Goal: Task Accomplishment & Management: Manage account settings

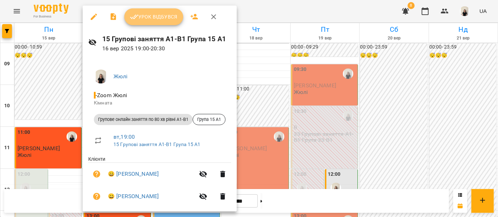
click at [162, 21] on button "Урок відбувся" at bounding box center [153, 16] width 59 height 17
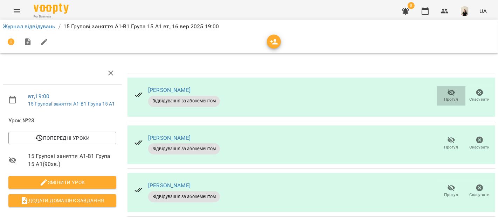
click at [447, 97] on span "Прогул" at bounding box center [451, 100] width 14 height 6
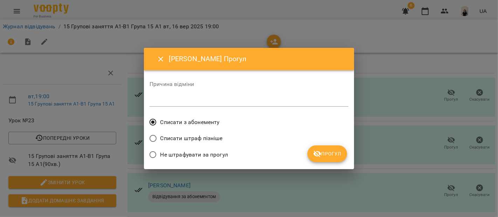
click at [328, 154] on span "Прогул" at bounding box center [327, 154] width 28 height 8
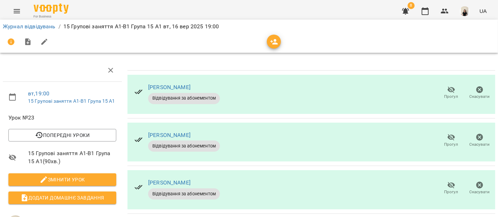
scroll to position [96, 0]
click at [448, 189] on span "Прогул" at bounding box center [451, 192] width 14 height 6
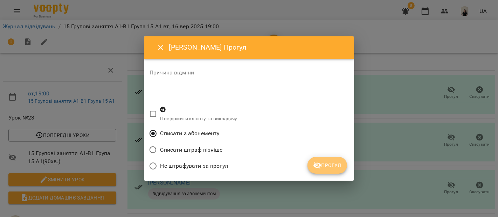
click at [333, 165] on span "Прогул" at bounding box center [327, 165] width 28 height 8
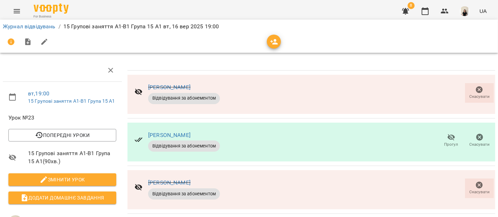
scroll to position [0, 0]
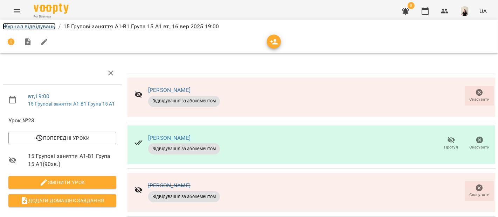
click at [37, 29] on link "Журнал відвідувань" at bounding box center [29, 26] width 53 height 7
